Goal: Find specific page/section: Find specific page/section

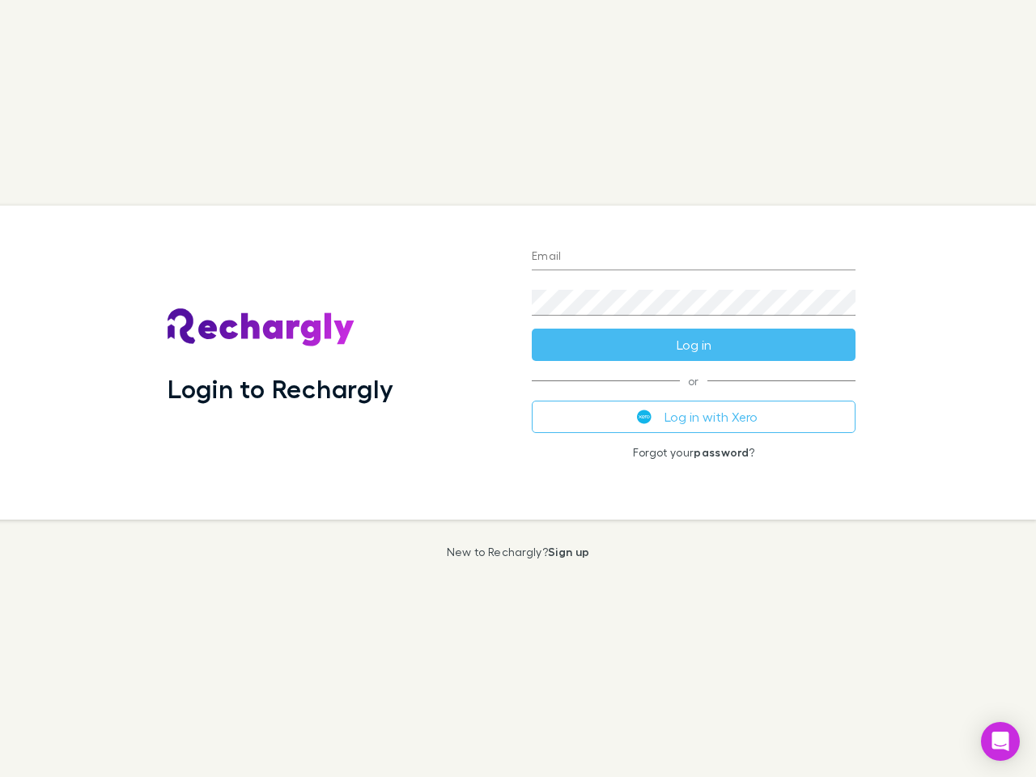
click at [518, 388] on div "Login to Rechargly" at bounding box center [337, 362] width 364 height 314
click at [693, 257] on input "Email" at bounding box center [694, 257] width 324 height 26
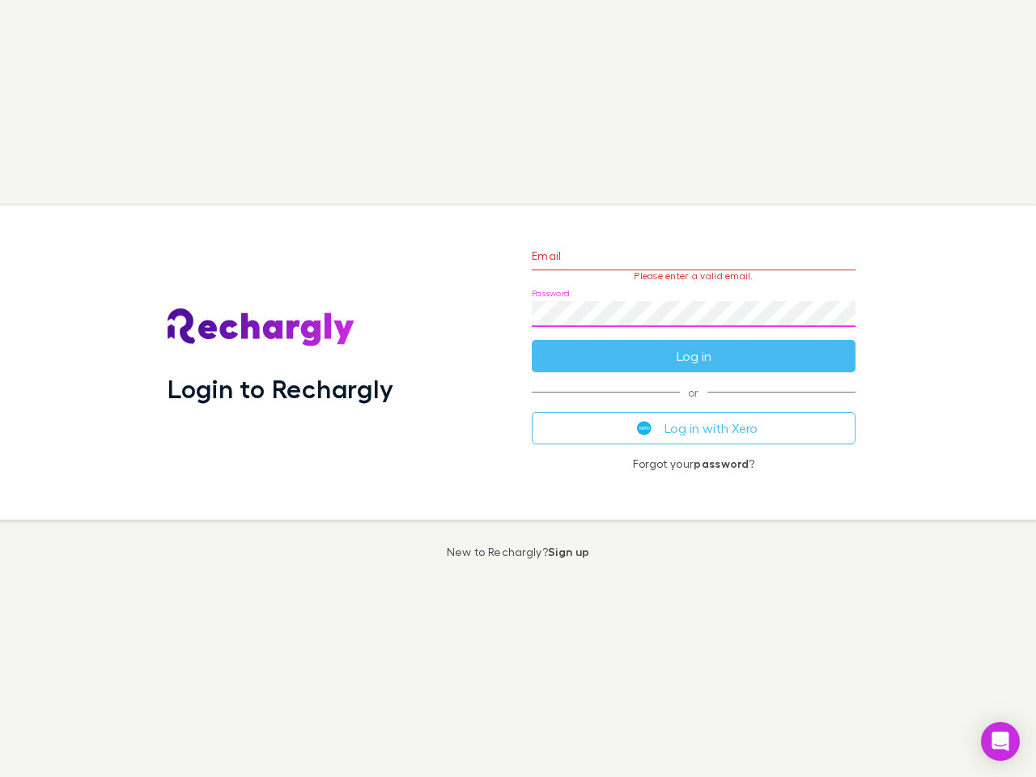
click at [693, 345] on form "Email Please enter a valid email. Password Log in" at bounding box center [694, 301] width 324 height 141
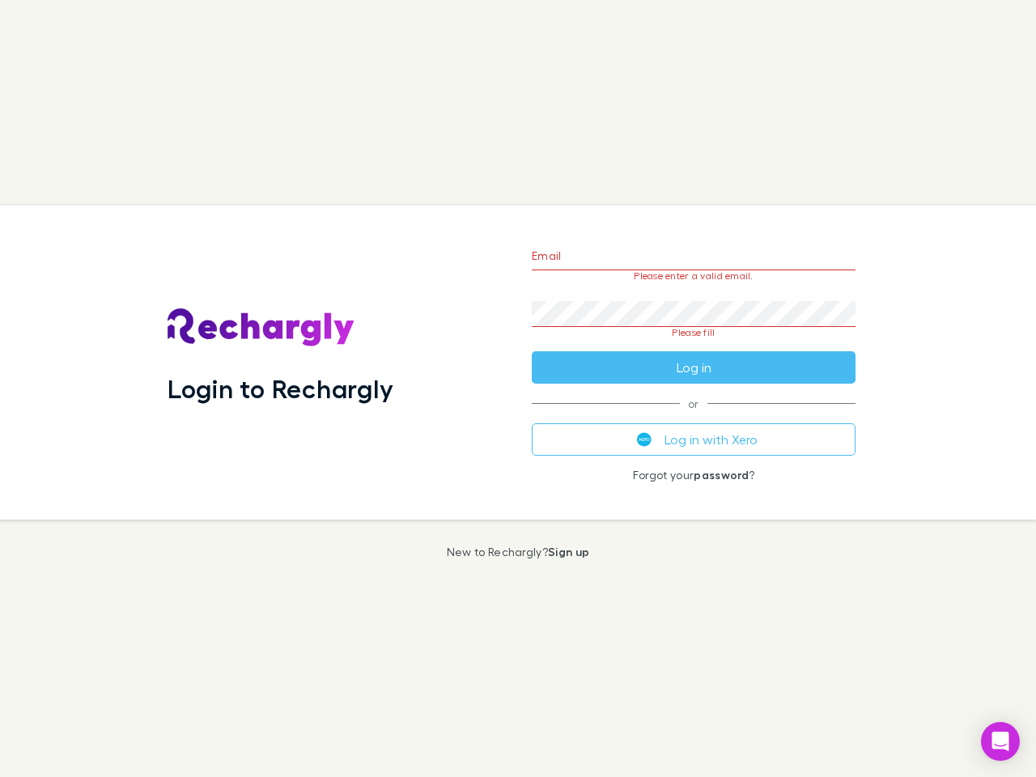
click at [693, 417] on div "Email Please enter a valid email. Password Please fill Log in or Log in with Xe…" at bounding box center [693, 362] width 349 height 314
click at [1000, 741] on icon "Open Intercom Messenger" at bounding box center [1000, 740] width 17 height 19
